Goal: Task Accomplishment & Management: Manage account settings

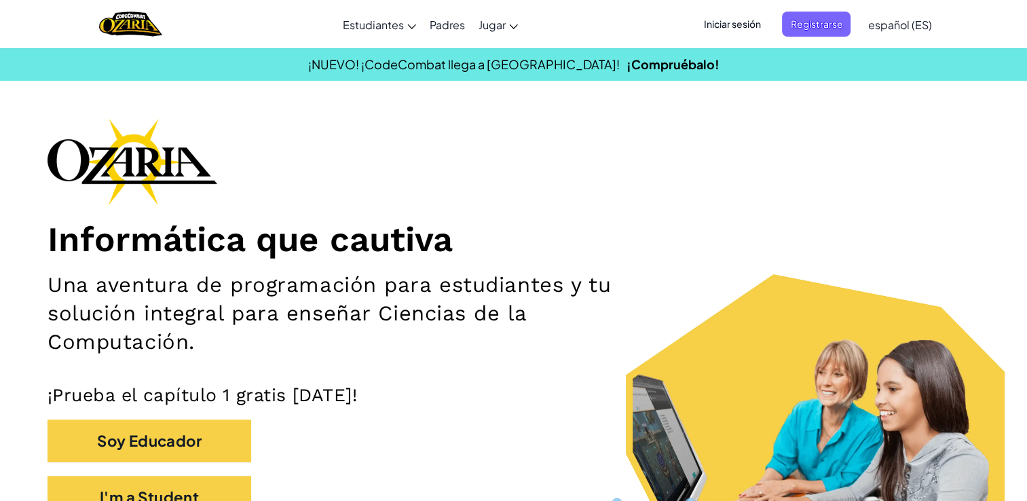
click at [760, 22] on span "Iniciar sesión" at bounding box center [731, 24] width 73 height 25
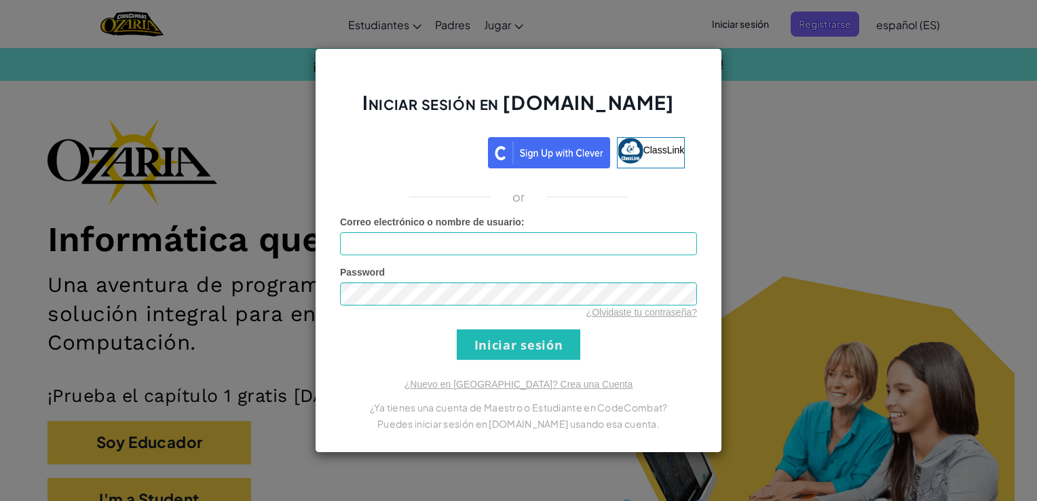
click at [468, 221] on span "Correo electrónico o nombre de usuario" at bounding box center [430, 222] width 181 height 11
click at [468, 232] on input "Correo electrónico o nombre de usuario :" at bounding box center [518, 243] width 357 height 23
click at [463, 232] on div "Correo electrónico o nombre de usuario :" at bounding box center [518, 235] width 357 height 40
click at [456, 239] on input "Correo electrónico o nombre de usuario :" at bounding box center [518, 243] width 357 height 23
type input "[EMAIL_ADDRESS][DOMAIN_NAME]"
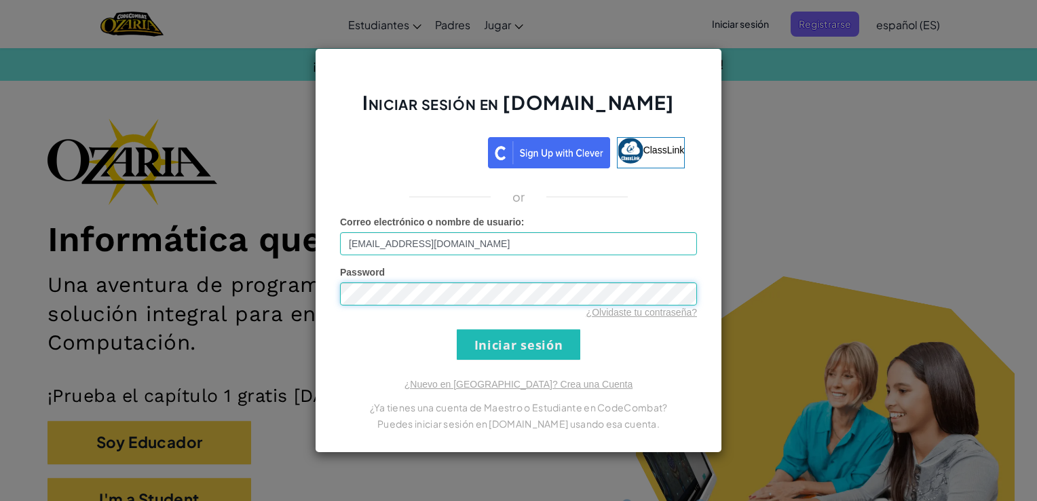
click at [457, 329] on input "Iniciar sesión" at bounding box center [519, 344] width 124 height 31
